Goal: Task Accomplishment & Management: Manage account settings

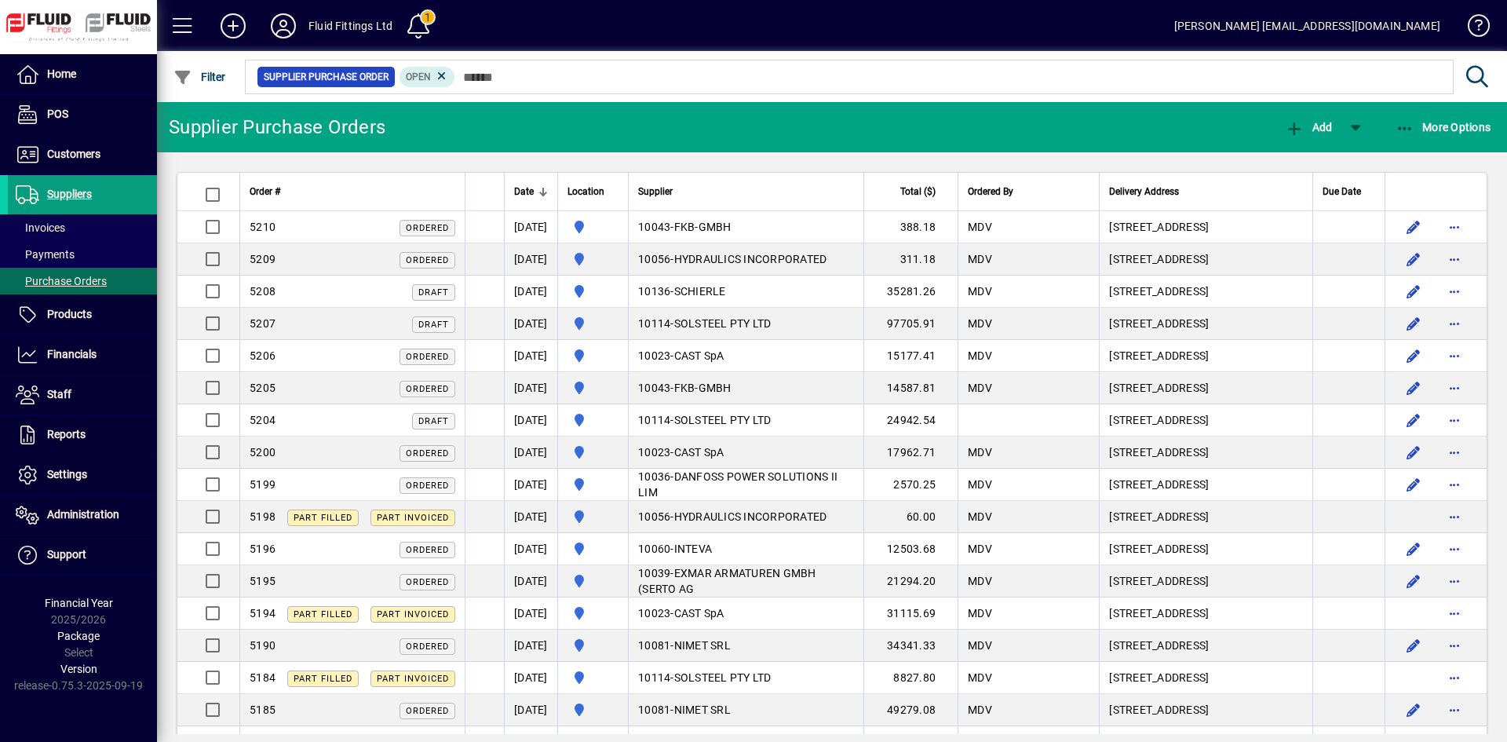
click at [283, 20] on icon at bounding box center [283, 25] width 31 height 25
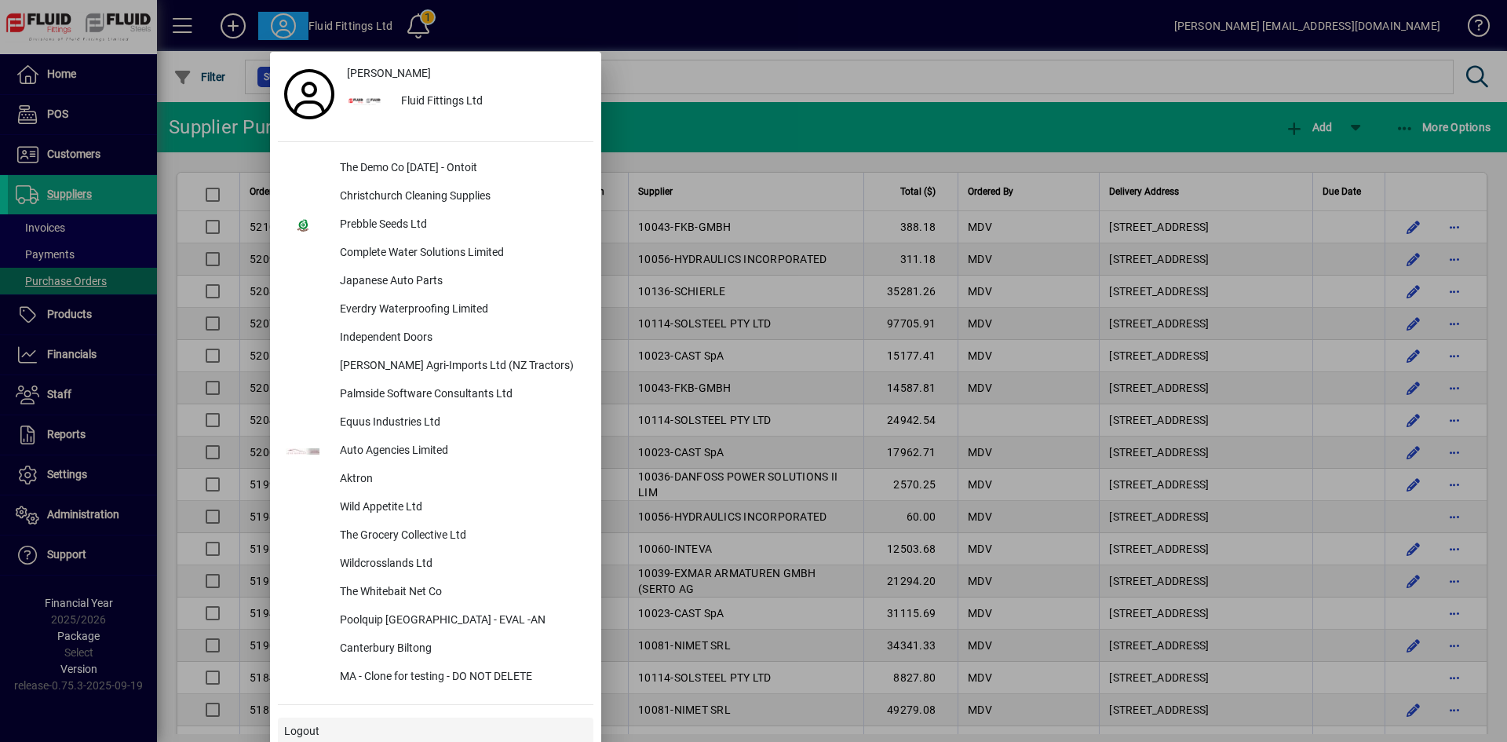
click at [332, 710] on div "[PERSON_NAME] Fluid Fittings Ltd The Demo Co [DATE] - Ontoit Christchurch Clean…" at bounding box center [436, 409] width 316 height 699
click at [327, 721] on span at bounding box center [436, 732] width 316 height 38
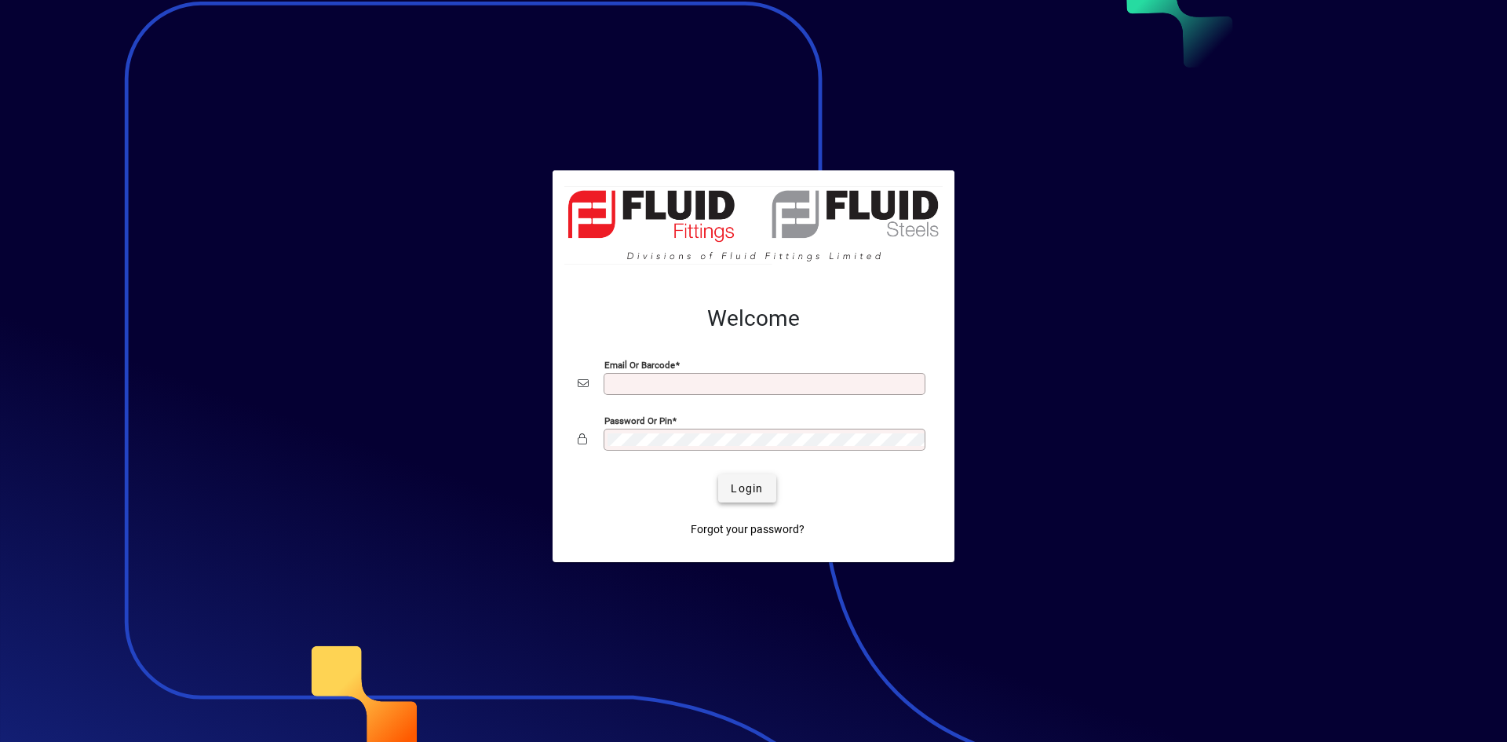
type input "**********"
click at [751, 484] on span "Login" at bounding box center [747, 488] width 32 height 16
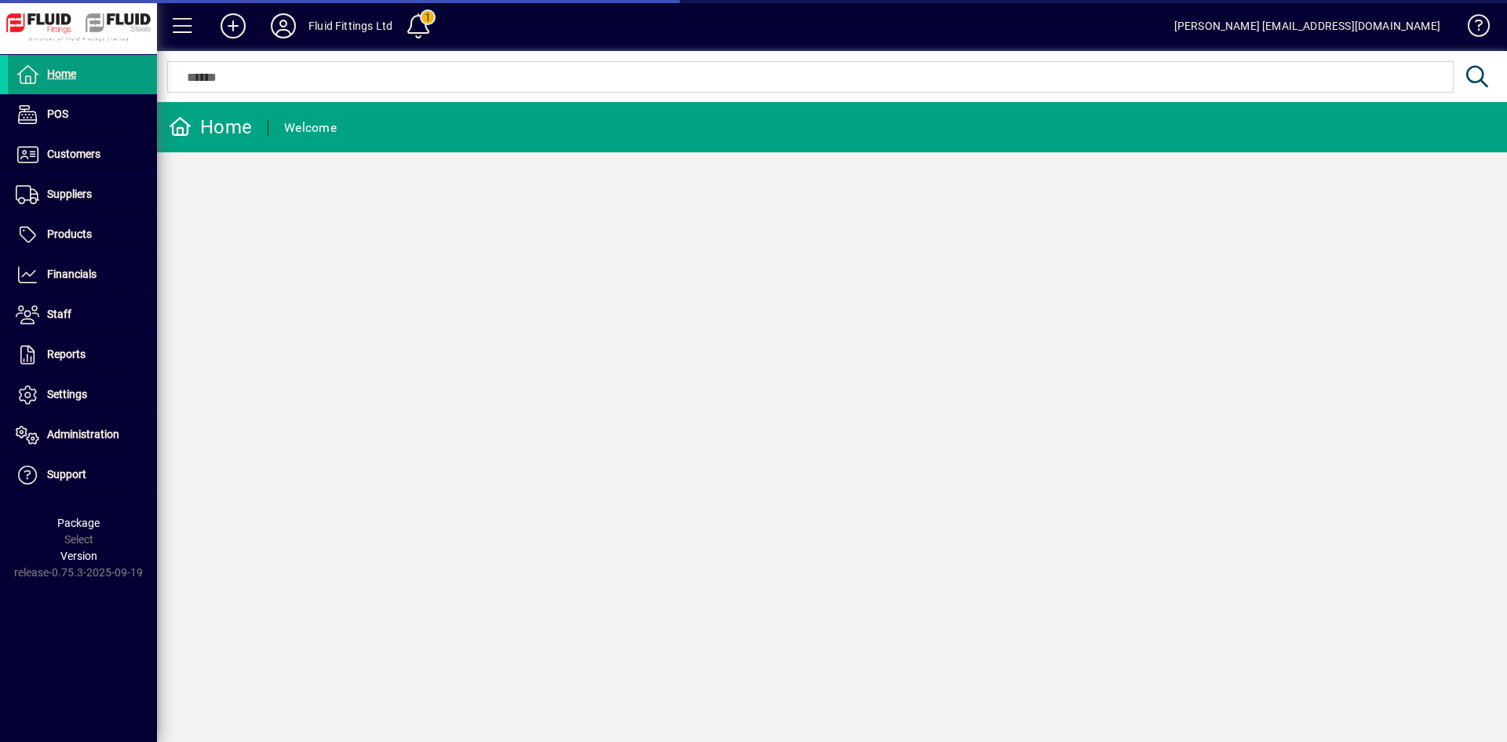
click at [274, 20] on icon at bounding box center [283, 25] width 31 height 25
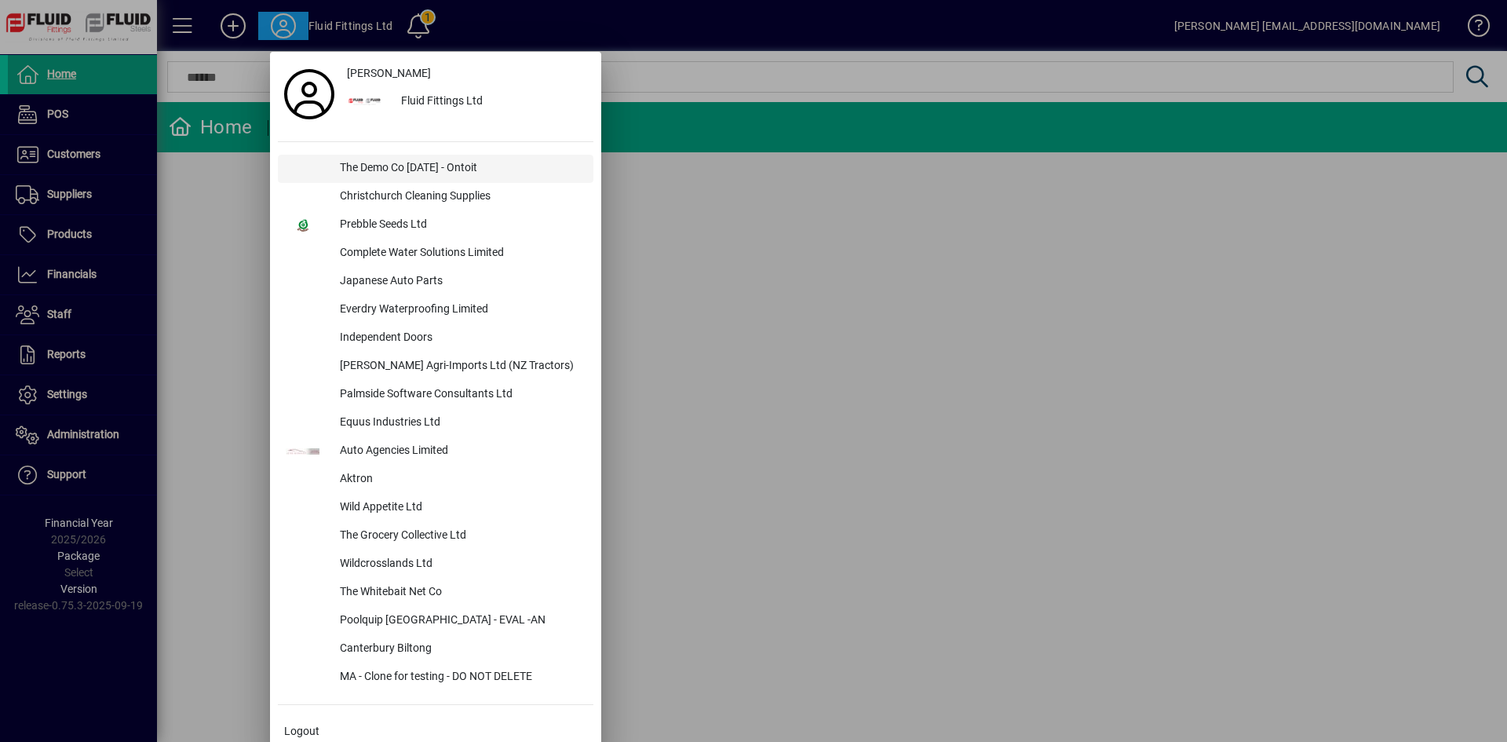
click at [400, 166] on div "The Demo Co Oct 2024 - Ontoit" at bounding box center [460, 169] width 266 height 28
